Goal: Task Accomplishment & Management: Complete application form

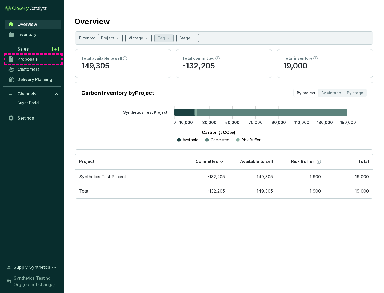
click at [33, 59] on span "Proposals" at bounding box center [28, 59] width 20 height 5
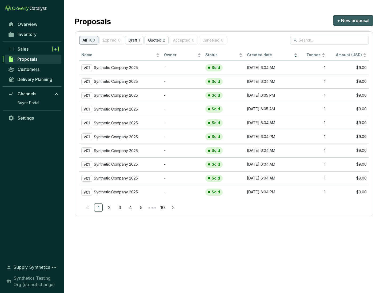
click at [353, 21] on span "+ New proposal" at bounding box center [353, 20] width 32 height 6
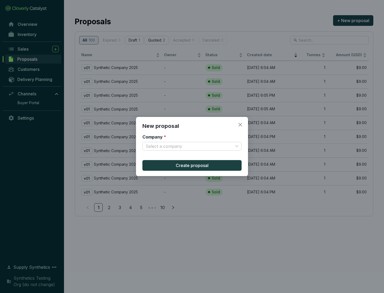
click at [189, 146] on input "Company *" at bounding box center [189, 146] width 87 height 8
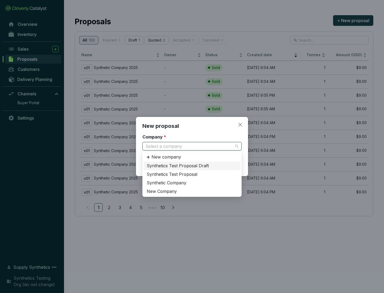
click at [192, 183] on div "Synthetic Company" at bounding box center [192, 183] width 91 height 6
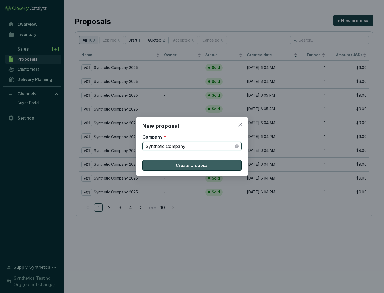
click at [192, 166] on span "Create proposal" at bounding box center [192, 165] width 33 height 6
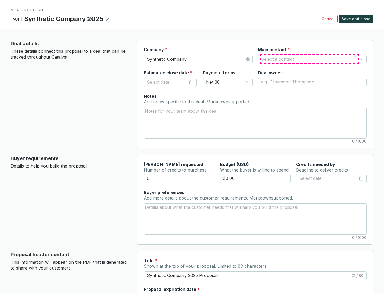
click at [310, 59] on input "Main contact *" at bounding box center [309, 59] width 97 height 8
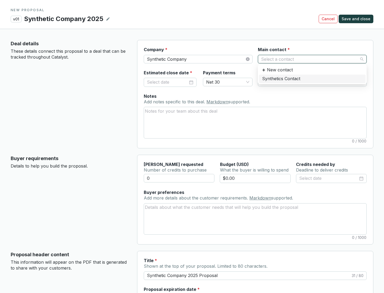
click at [312, 79] on div "Synthetics Contact" at bounding box center [312, 79] width 100 height 6
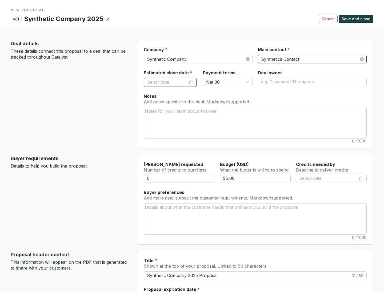
click at [167, 82] on input "Estimated close date *" at bounding box center [167, 82] width 41 height 7
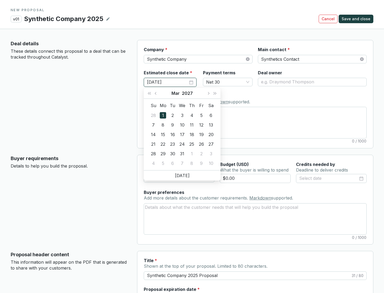
type input "[DATE]"
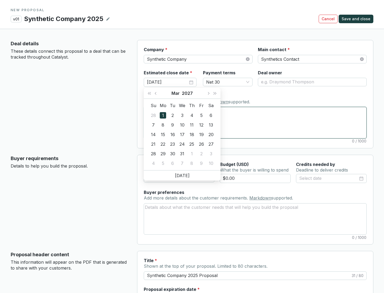
click at [255, 123] on textarea "Notes Add notes specific to this deal. Markdown supported." at bounding box center [255, 122] width 222 height 31
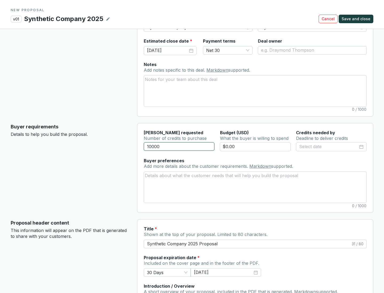
scroll to position [32, 0]
type input "10000"
type input "$0.00"
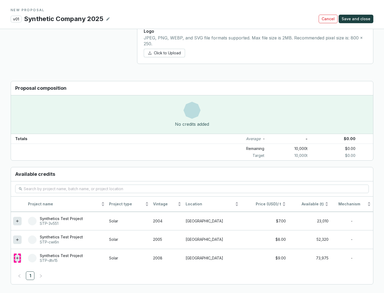
click at [17, 258] on icon at bounding box center [17, 258] width 2 height 2
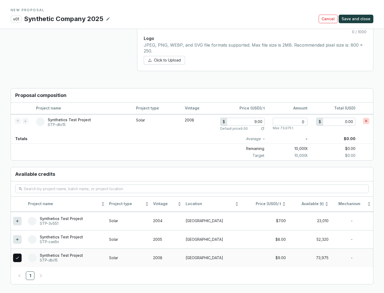
scroll to position [307, 0]
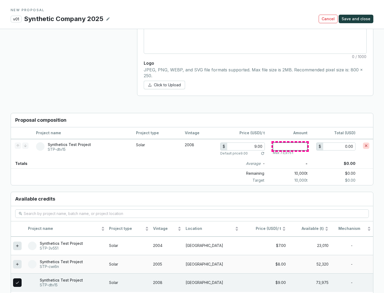
type input "1"
type input "9.00"
type input "1"
click at [357, 19] on span "Save and close" at bounding box center [355, 18] width 29 height 5
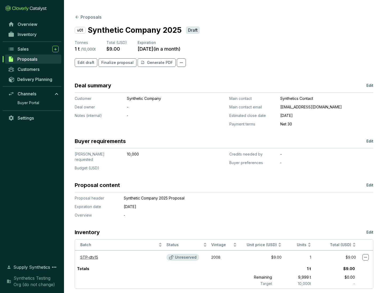
click at [116, 63] on span "Finalize proposal" at bounding box center [117, 62] width 32 height 5
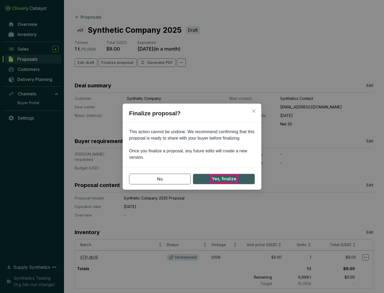
click at [224, 179] on span "Yes, finalize" at bounding box center [224, 179] width 25 height 7
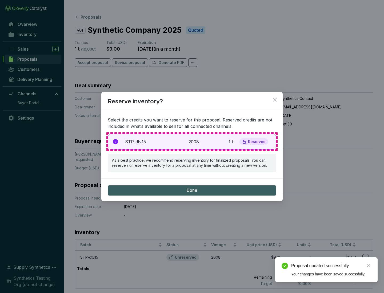
click at [192, 142] on p "2008" at bounding box center [194, 142] width 12 height 6
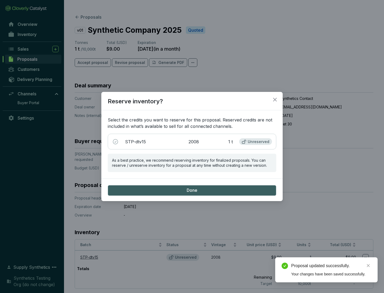
click at [192, 190] on span "Done" at bounding box center [192, 191] width 11 height 6
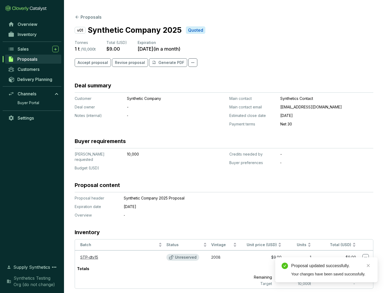
click at [331, 266] on div "Proposal updated successfully." at bounding box center [331, 266] width 80 height 6
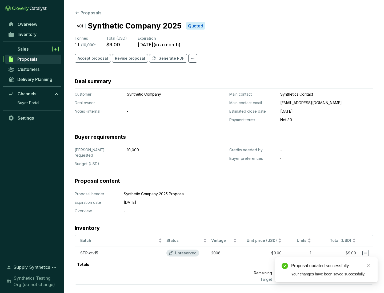
click at [365, 253] on icon at bounding box center [365, 253] width 3 height 1
click at [349, 260] on div "Proposal updated successfully. Your changes have been saved successfully." at bounding box center [326, 270] width 102 height 25
click at [331, 266] on div "Proposal updated successfully." at bounding box center [331, 266] width 80 height 6
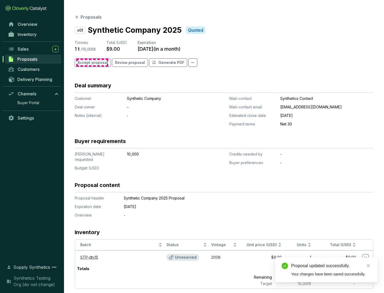
click at [92, 63] on span "Accept proposal" at bounding box center [93, 62] width 30 height 5
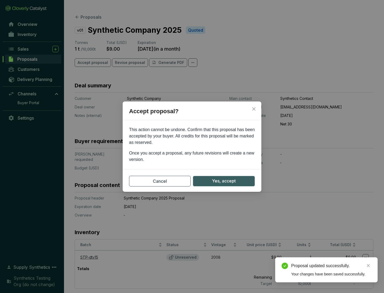
click at [224, 181] on span "Yes, accept" at bounding box center [224, 181] width 24 height 7
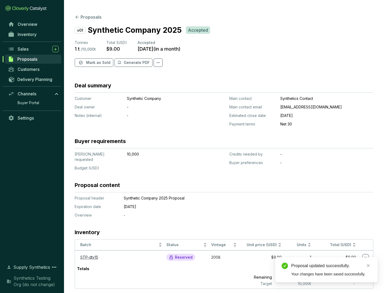
click at [98, 63] on span "Mark as Sold" at bounding box center [98, 62] width 24 height 5
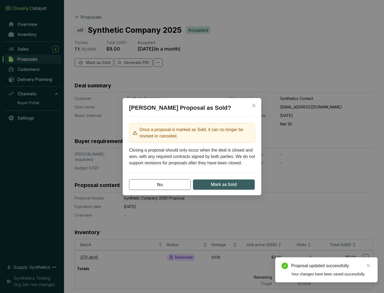
click at [224, 184] on span "Mark as Sold" at bounding box center [224, 184] width 26 height 7
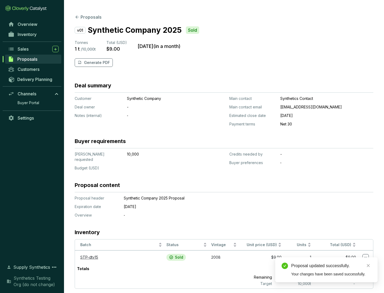
click at [96, 63] on p "Generate PDF" at bounding box center [97, 62] width 26 height 5
click at [331, 260] on div "Download Complete" at bounding box center [331, 260] width 80 height 6
